Goal: Navigation & Orientation: Find specific page/section

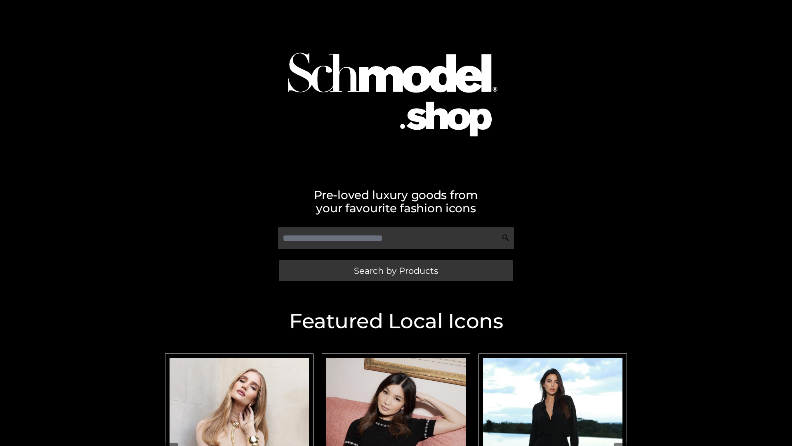
click at [396, 270] on span "Search by Products" at bounding box center [396, 270] width 84 height 9
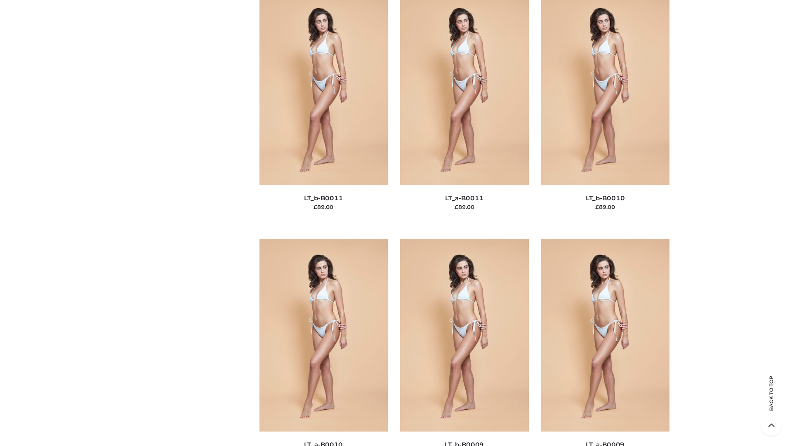
scroll to position [3706, 0]
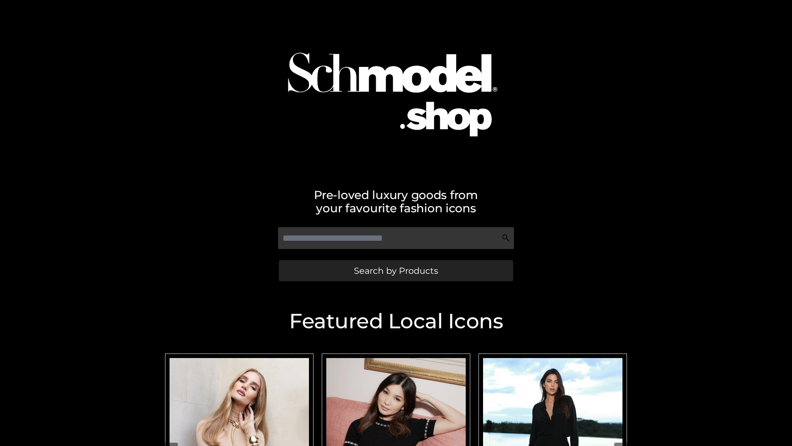
click at [396, 270] on span "Search by Products" at bounding box center [396, 270] width 84 height 9
